Goal: Participate in discussion

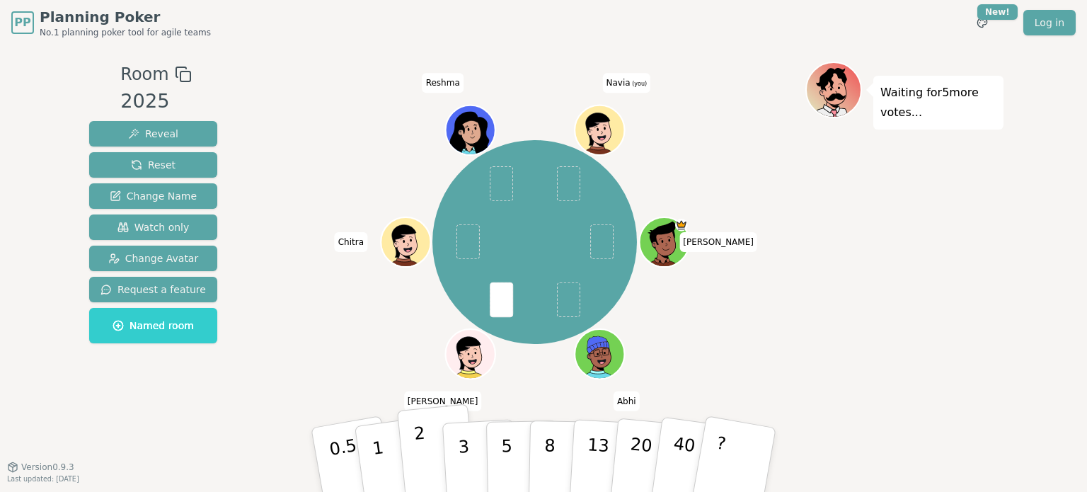
click at [429, 444] on button "2" at bounding box center [437, 460] width 81 height 112
click at [430, 446] on button "2" at bounding box center [437, 460] width 81 height 112
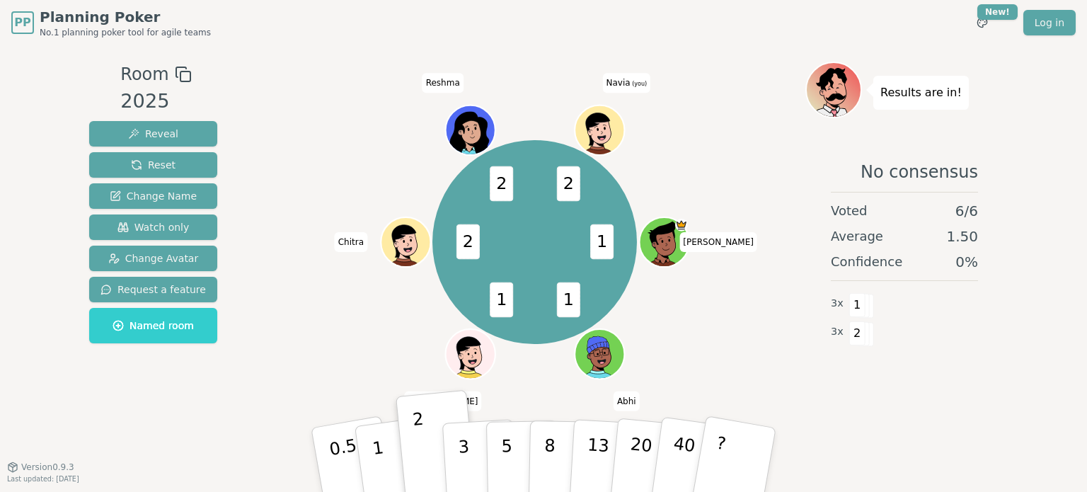
click at [780, 257] on div "1 1 1 2 2 2 [PERSON_NAME] [PERSON_NAME] Chitra [PERSON_NAME] (you)" at bounding box center [534, 242] width 541 height 310
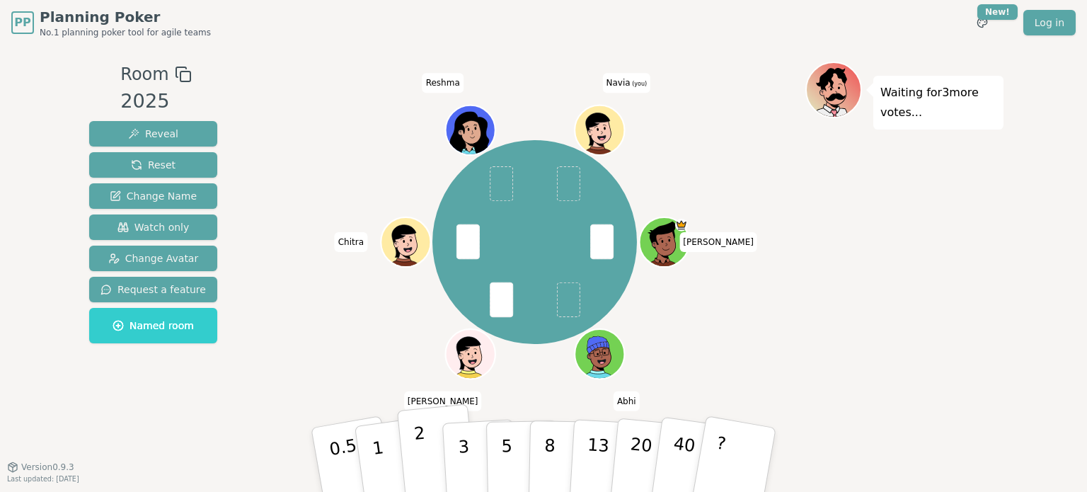
click at [424, 458] on p "2" at bounding box center [422, 461] width 18 height 77
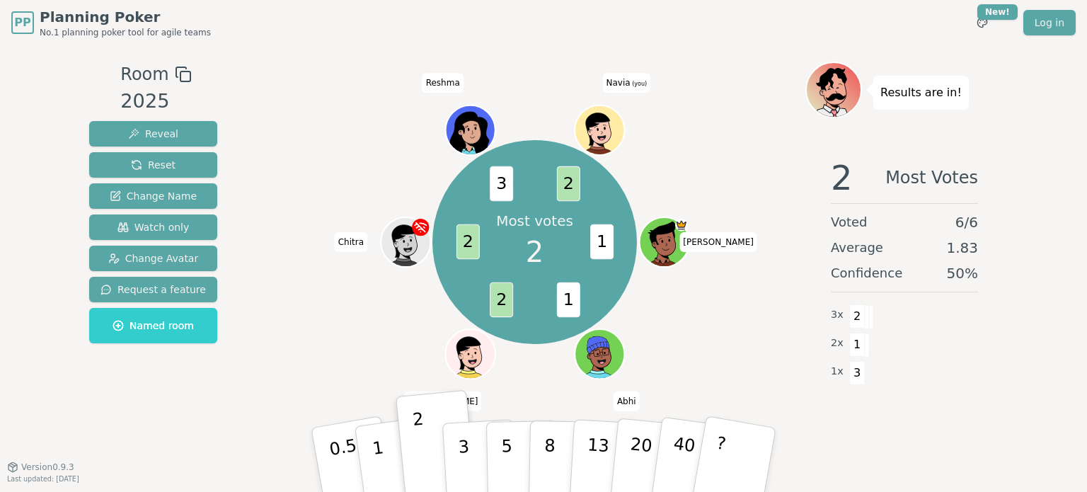
click at [679, 343] on div "Most votes 2 1 1 2 2 3 2 [PERSON_NAME] [PERSON_NAME] [PERSON_NAME] (you)" at bounding box center [534, 242] width 541 height 310
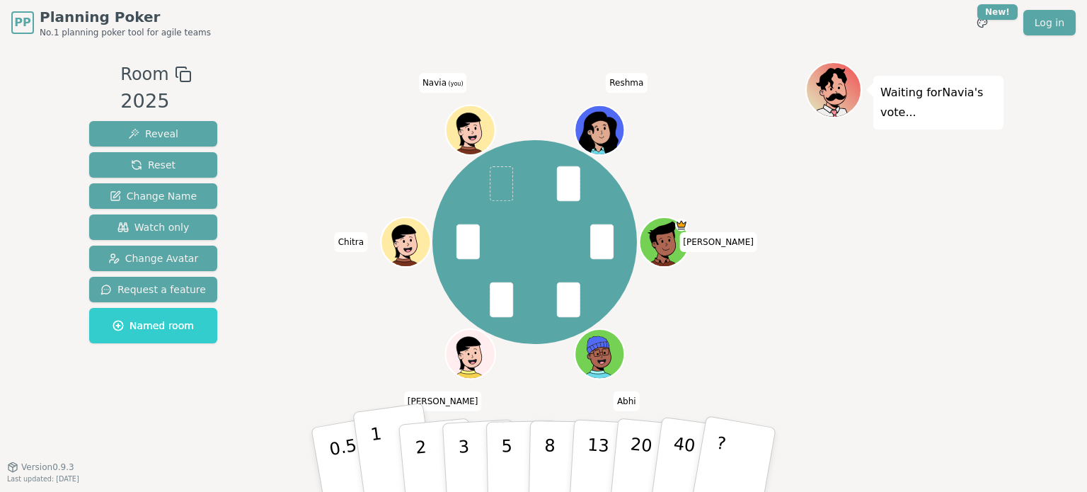
click at [384, 453] on button "1" at bounding box center [394, 460] width 84 height 115
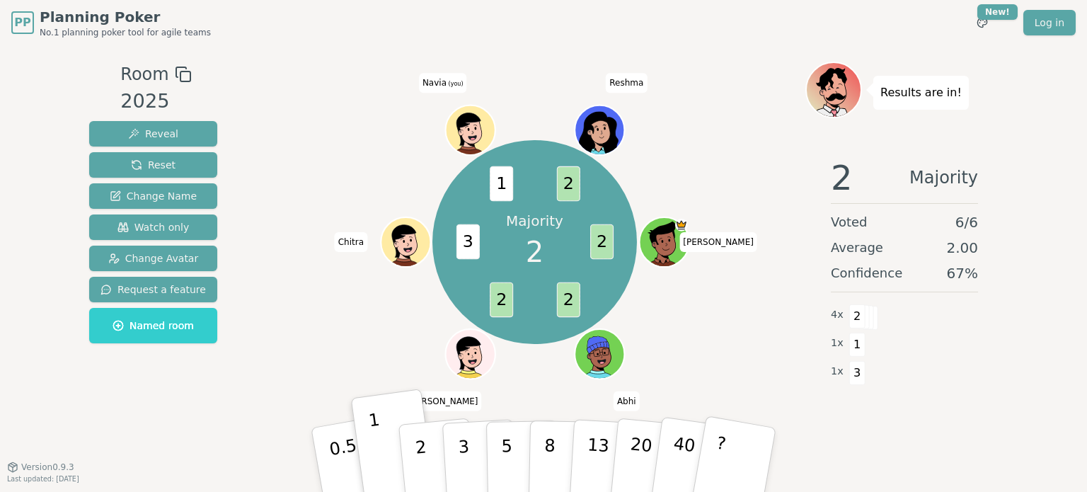
click at [381, 120] on div "Majority 2 2 2 2 3 1 2 [PERSON_NAME] [PERSON_NAME] [PERSON_NAME] (you) [PERSON_…" at bounding box center [534, 242] width 541 height 310
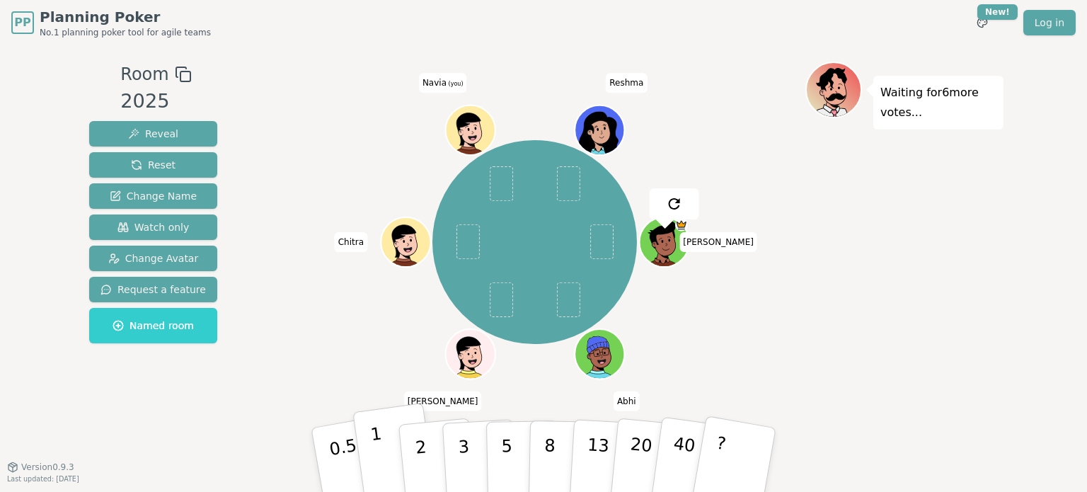
click at [393, 465] on button "1" at bounding box center [394, 460] width 84 height 115
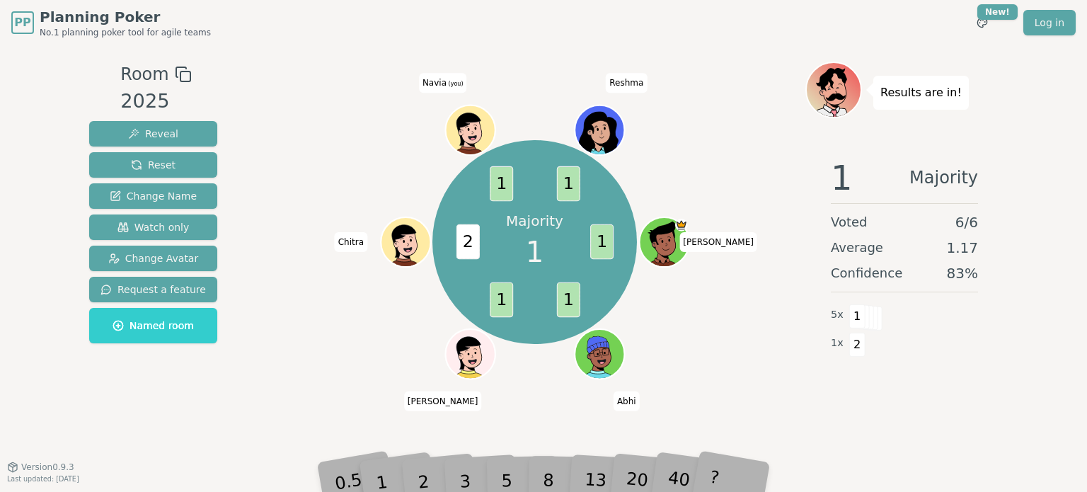
click at [407, 139] on div "Majority 1 1 1 1 2 1 1 [PERSON_NAME] [PERSON_NAME] [PERSON_NAME] (you) [PERSON_…" at bounding box center [534, 242] width 541 height 310
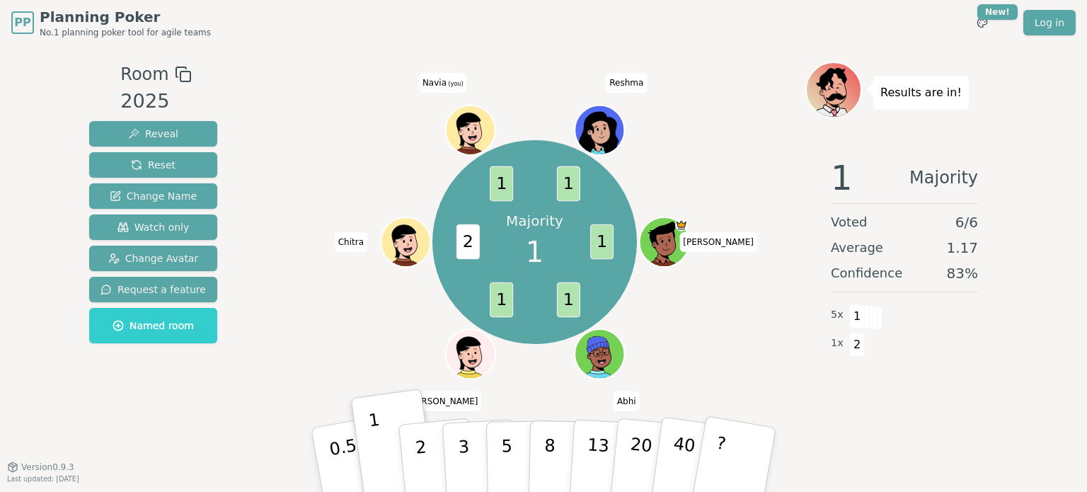
click at [407, 139] on div "Majority 1 1 1 1 2 1 1 [PERSON_NAME] [PERSON_NAME] [PERSON_NAME] (you) [PERSON_…" at bounding box center [534, 242] width 541 height 310
click at [349, 285] on div "Majority 1 1 1 1 2 1 1 [PERSON_NAME] [PERSON_NAME] [PERSON_NAME] (you) [PERSON_…" at bounding box center [534, 242] width 541 height 310
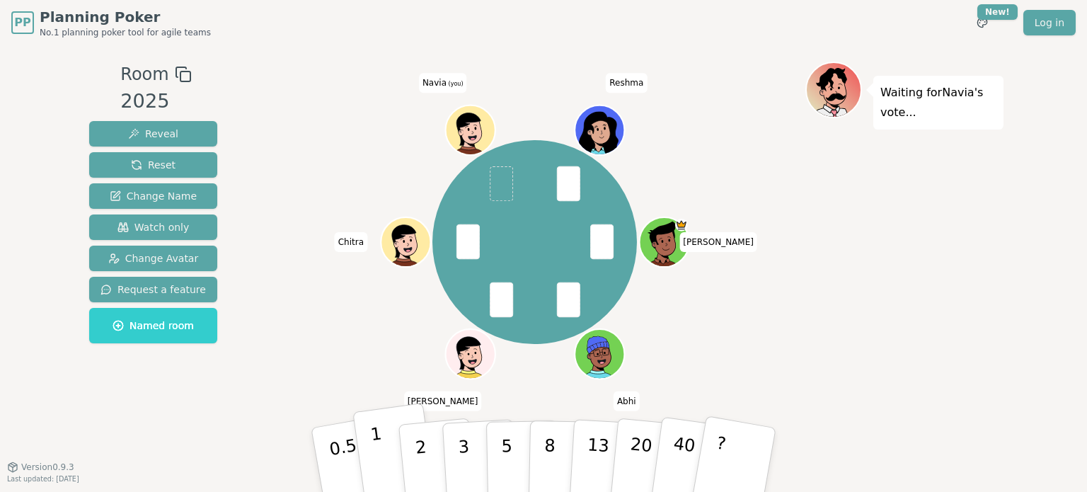
click at [388, 448] on button "1" at bounding box center [394, 460] width 84 height 115
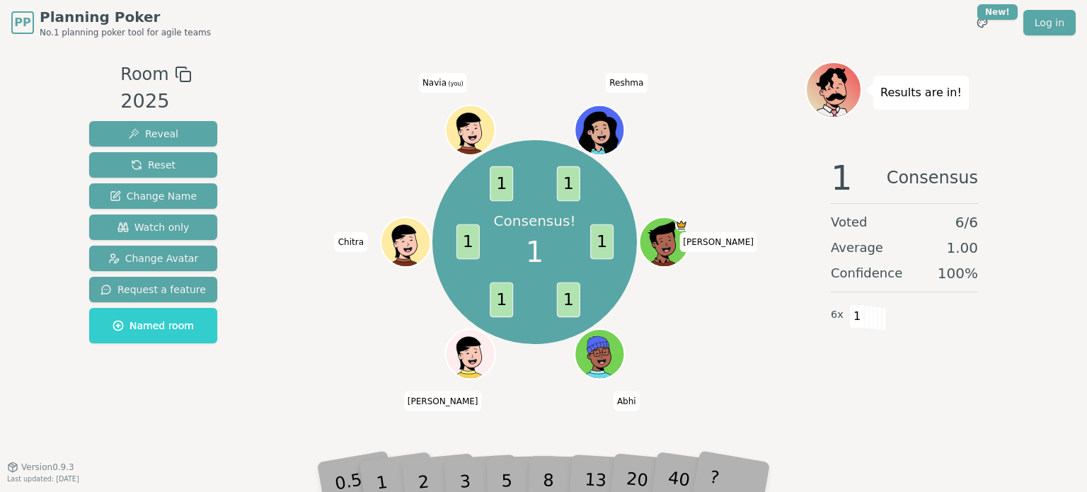
click at [730, 325] on div "Consensus! 1 1 1 1 1 1 1 [PERSON_NAME] [PERSON_NAME] [PERSON_NAME] (you) [PERSO…" at bounding box center [534, 242] width 541 height 310
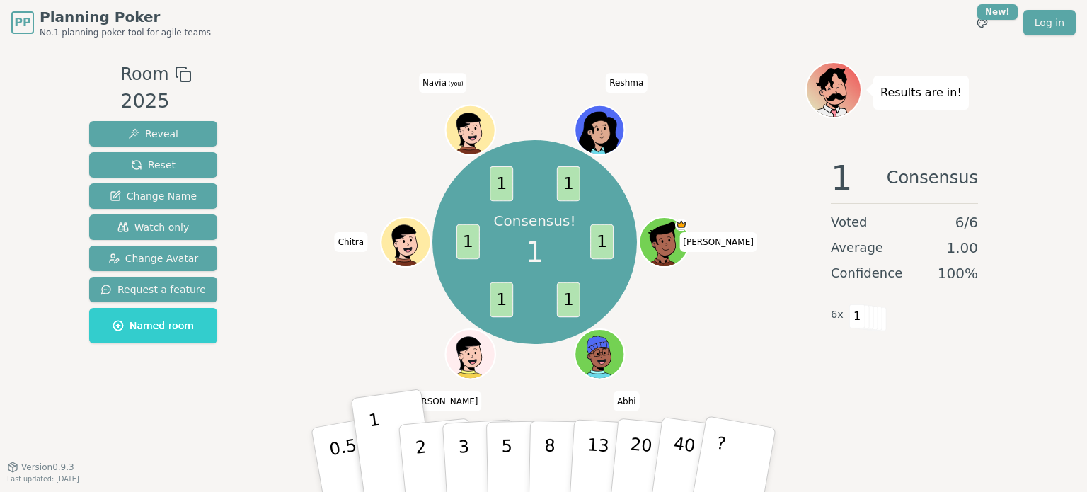
click at [379, 97] on div "Consensus! 1 1 1 1 1 1 1 [PERSON_NAME] [PERSON_NAME] [PERSON_NAME] (you) [PERSO…" at bounding box center [534, 242] width 541 height 310
